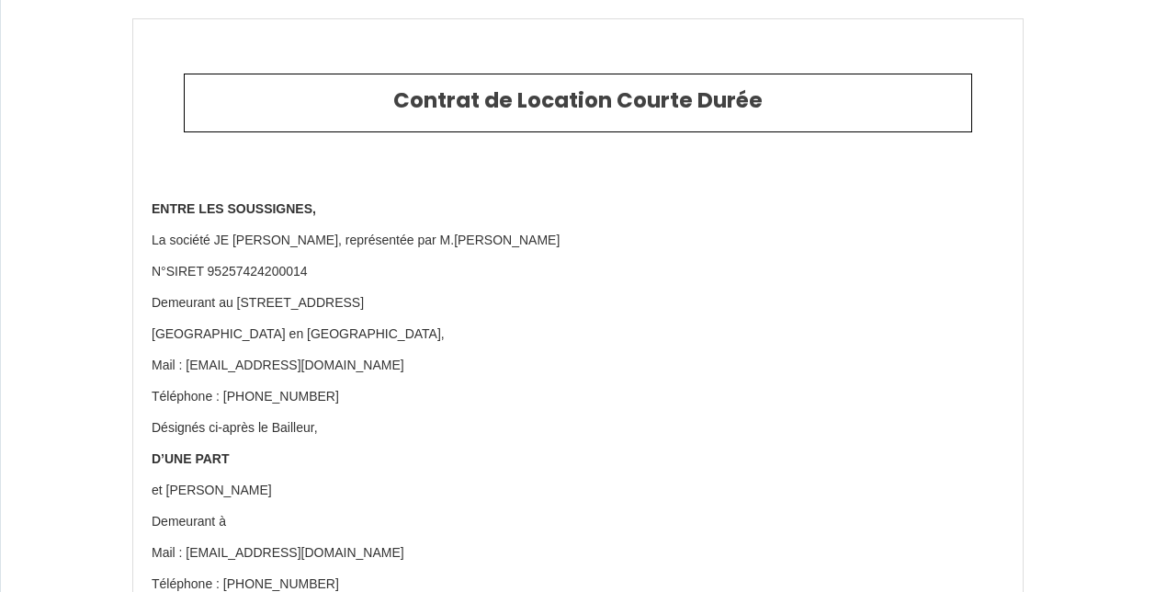
select select
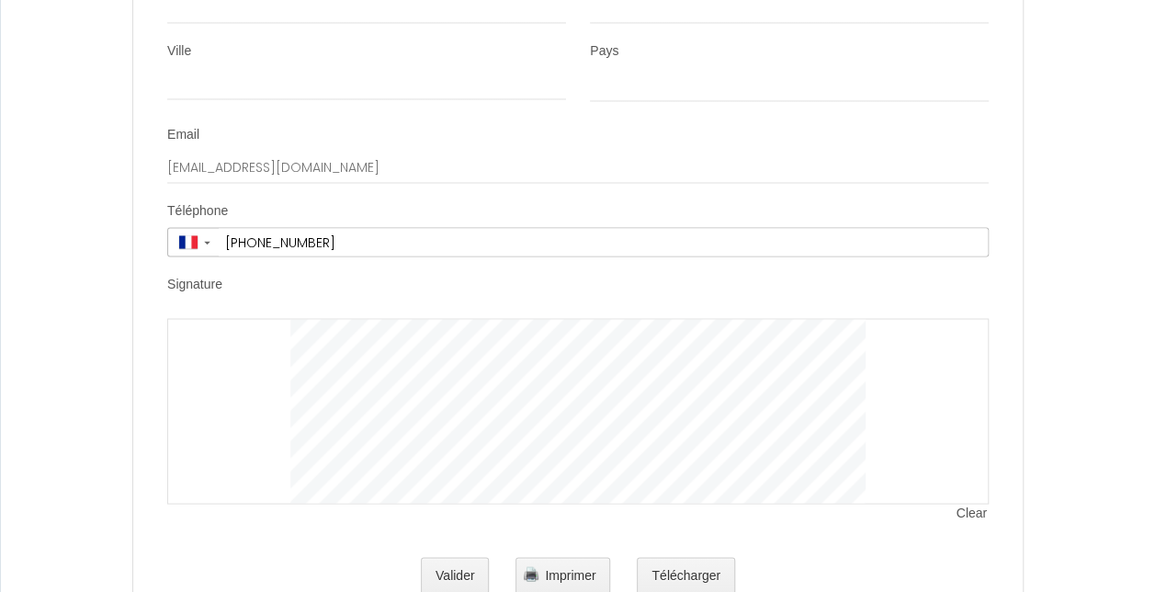
scroll to position [8450, 0]
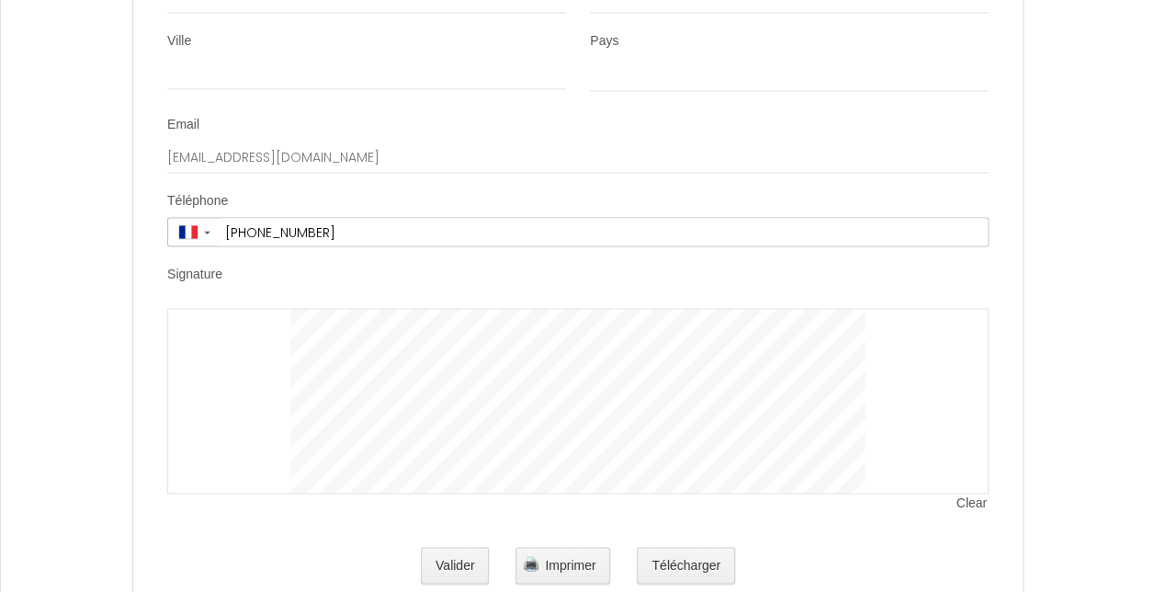
click at [965, 493] on div at bounding box center [578, 401] width 822 height 186
click at [964, 512] on span "Clear" at bounding box center [973, 502] width 32 height 18
click at [461, 568] on button "Valider" at bounding box center [455, 565] width 69 height 37
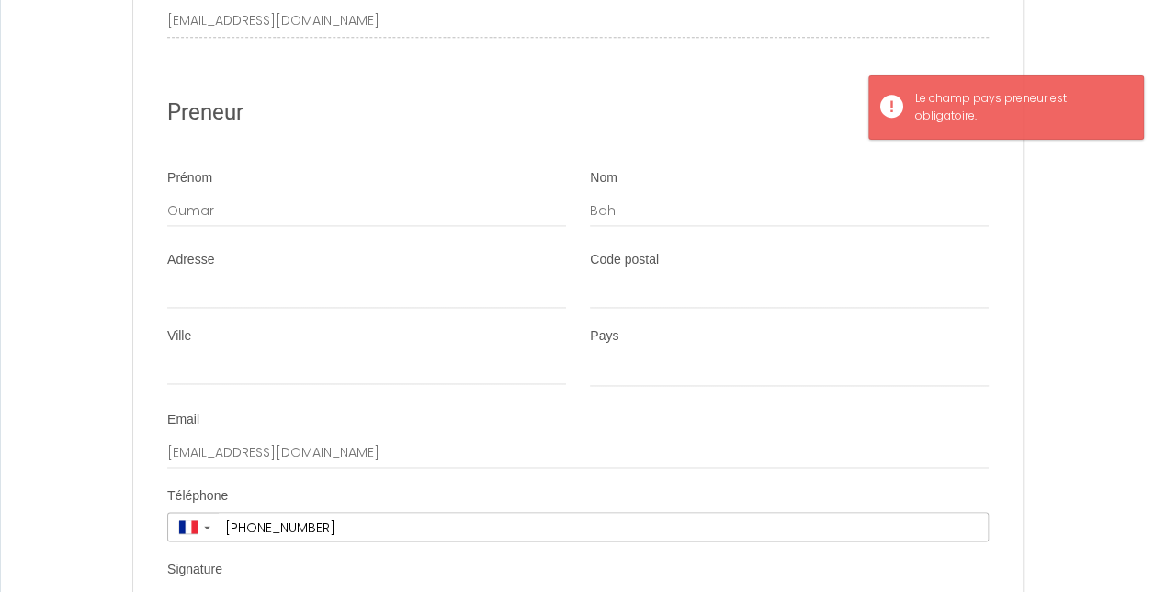
scroll to position [8145, 0]
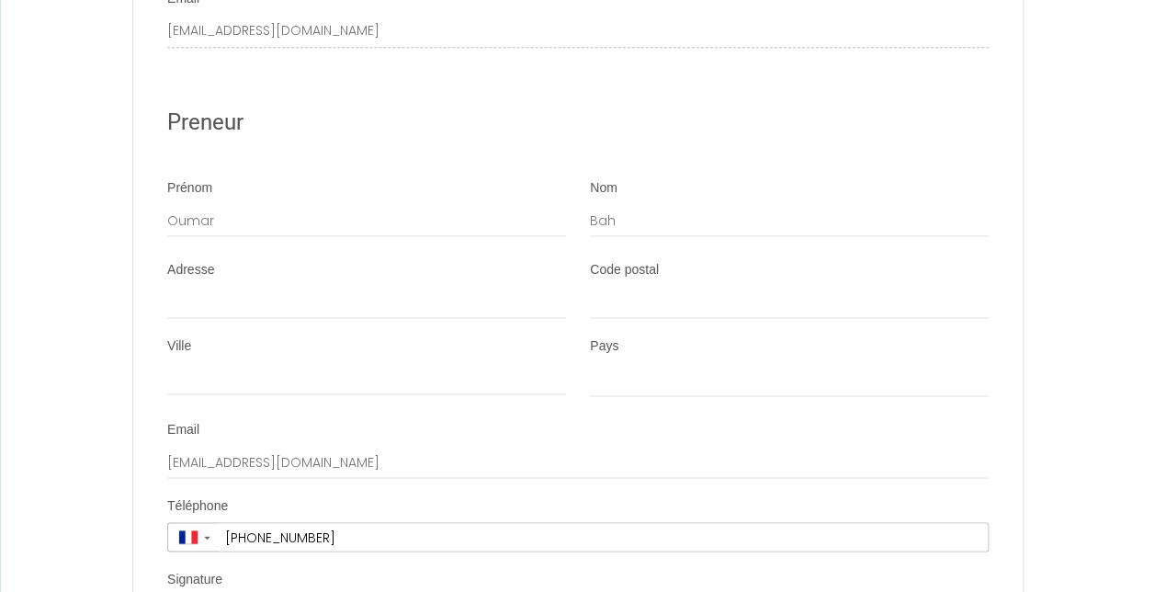
click at [378, 336] on div "Adresse" at bounding box center [366, 299] width 423 height 76
click at [391, 319] on input "Adresse" at bounding box center [366, 302] width 399 height 33
type input "[STREET_ADDRESS][PERSON_NAME]"
type input "78500"
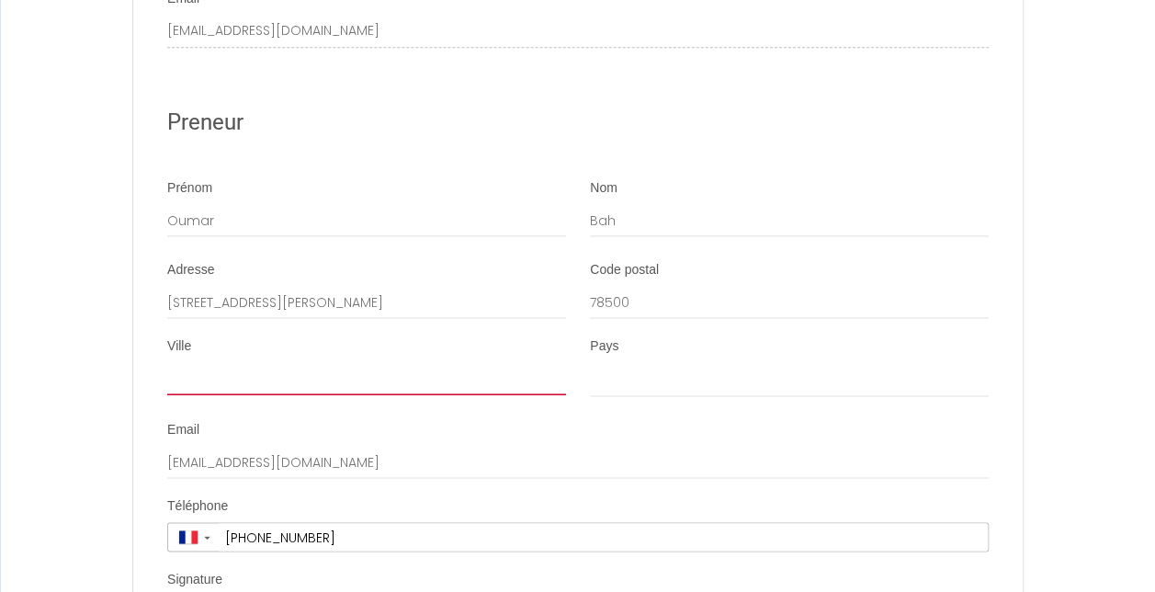
type input "[GEOGRAPHIC_DATA]"
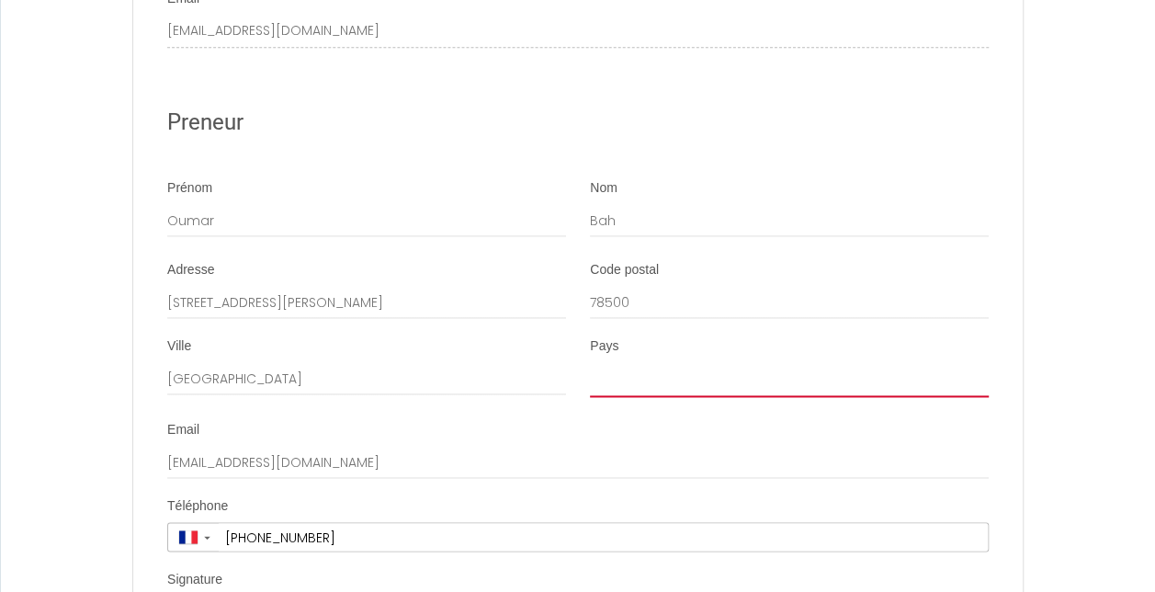
select select "FR"
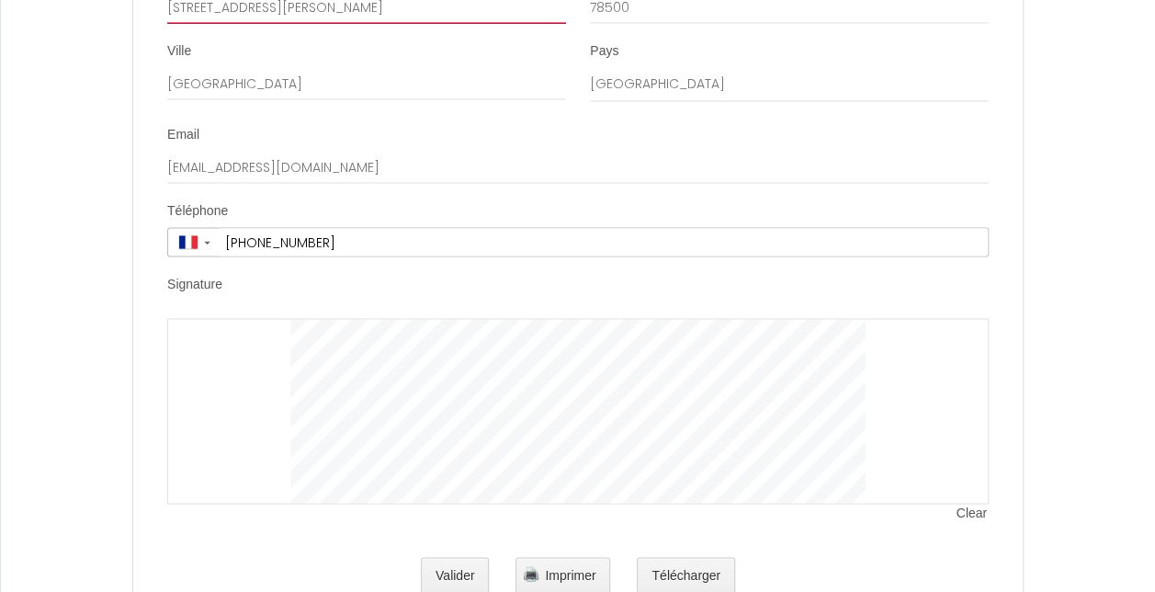
scroll to position [8521, 0]
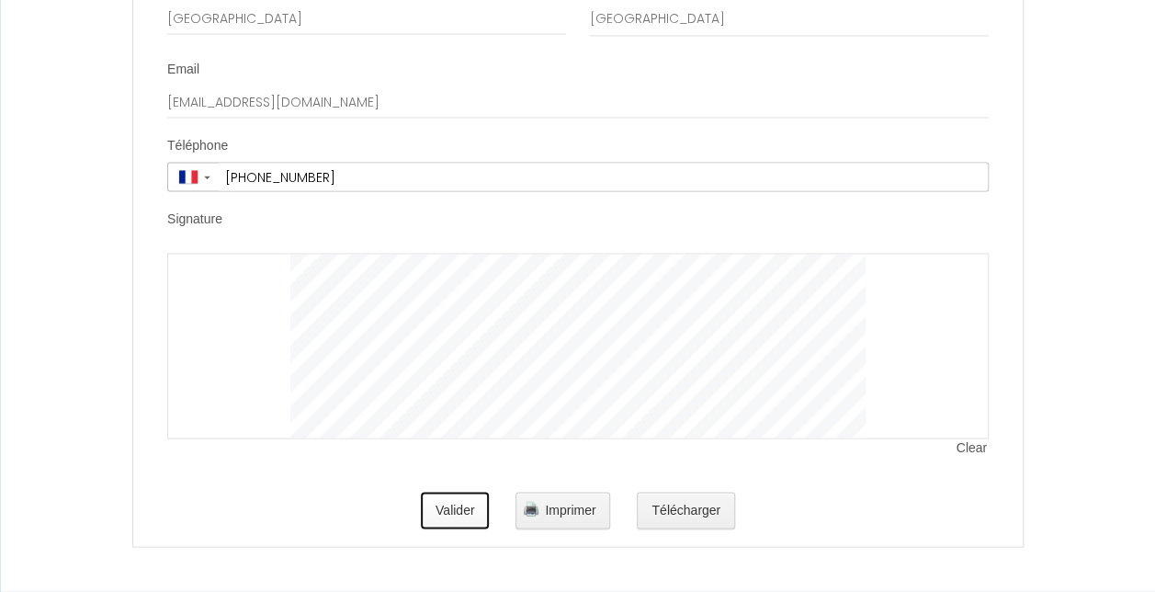
click at [441, 506] on button "Valider" at bounding box center [455, 510] width 69 height 37
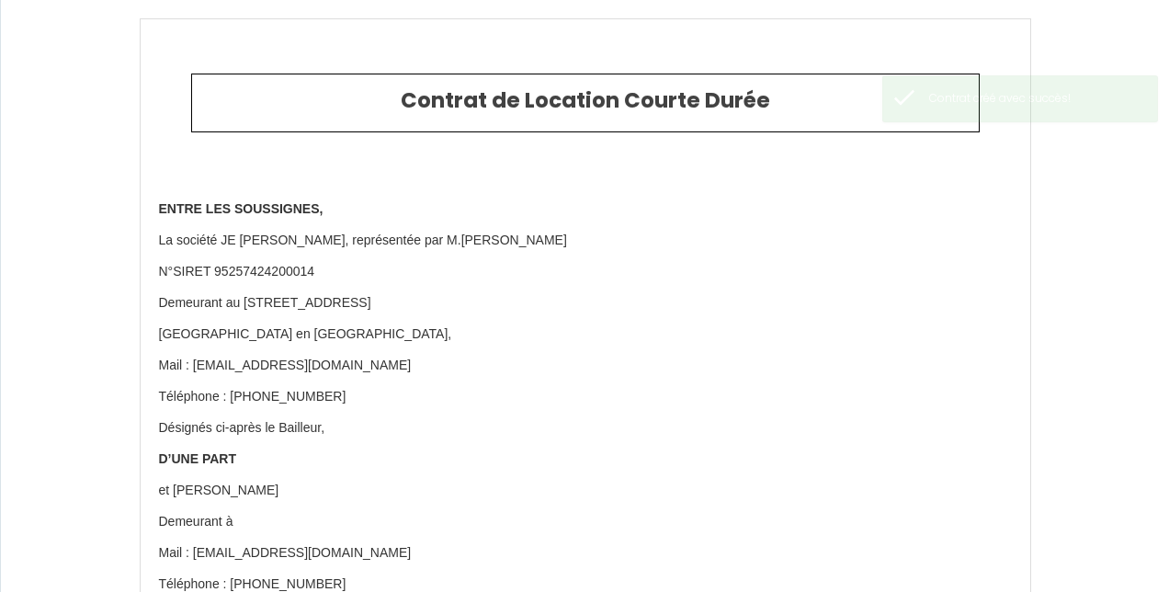
type input "45"
type input "278"
